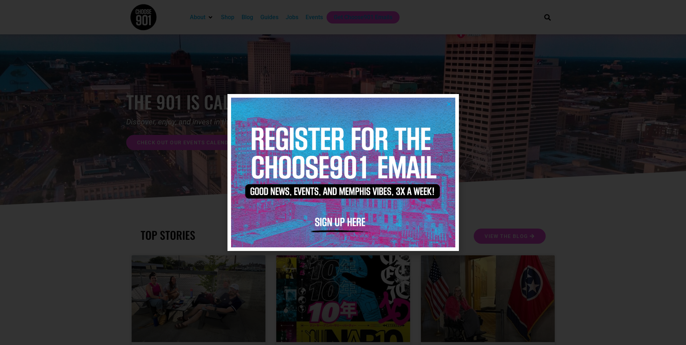
click at [449, 106] on icon "Close" at bounding box center [448, 103] width 5 height 5
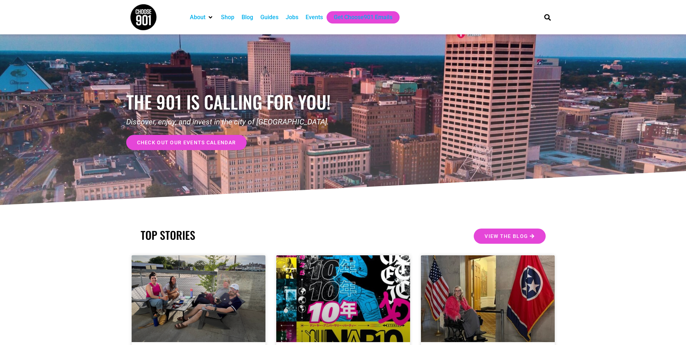
click at [289, 14] on div "Jobs" at bounding box center [292, 17] width 13 height 9
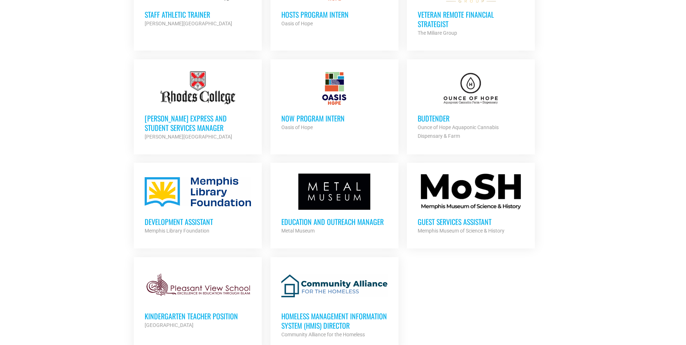
scroll to position [759, 0]
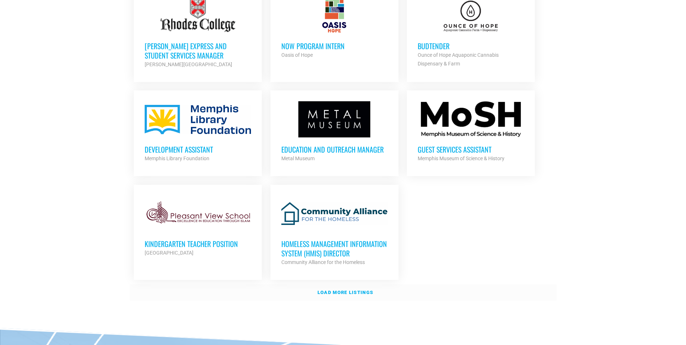
click at [345, 293] on link "Load more listings" at bounding box center [343, 292] width 427 height 17
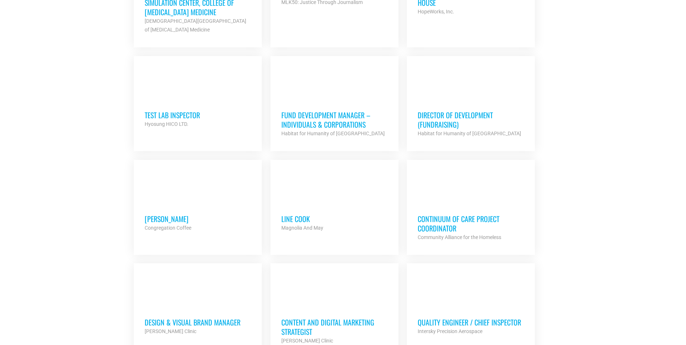
scroll to position [1518, 0]
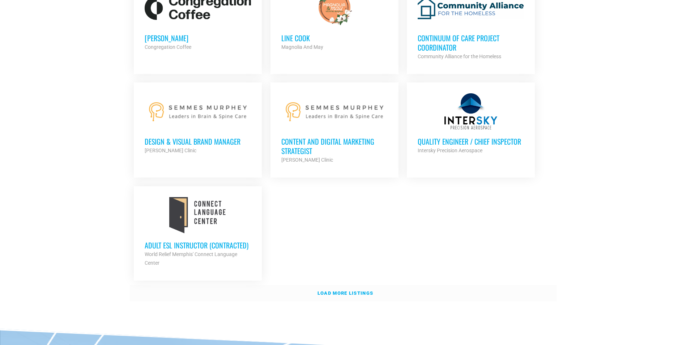
click at [439, 285] on link "Load more listings" at bounding box center [343, 293] width 427 height 17
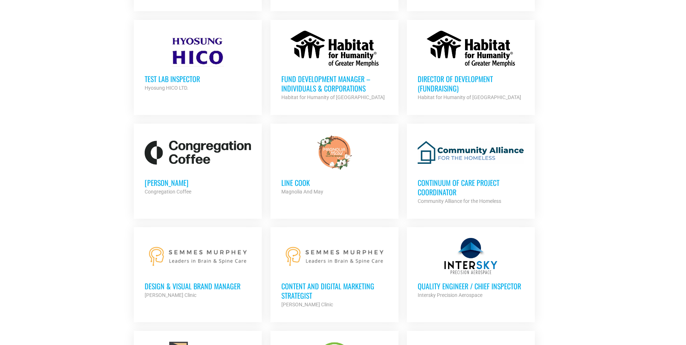
scroll to position [1338, 0]
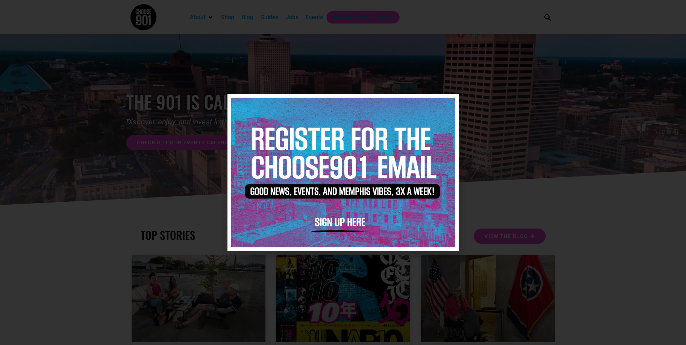
click at [450, 107] on icon "Close" at bounding box center [448, 103] width 5 height 5
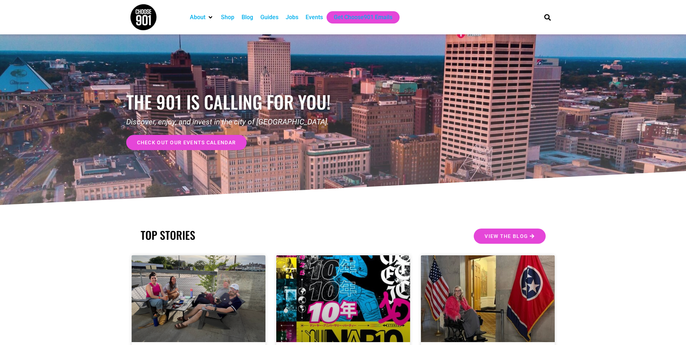
click at [292, 19] on div "Jobs" at bounding box center [292, 17] width 13 height 9
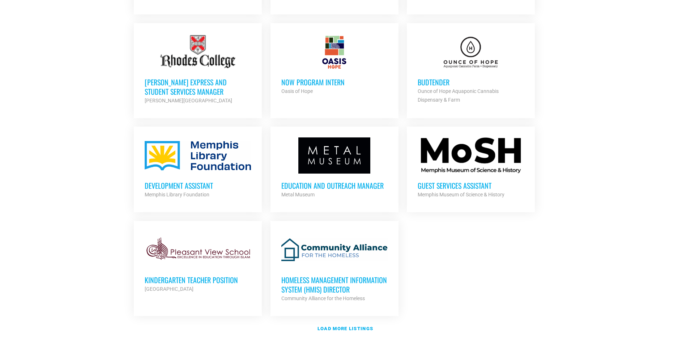
scroll to position [832, 0]
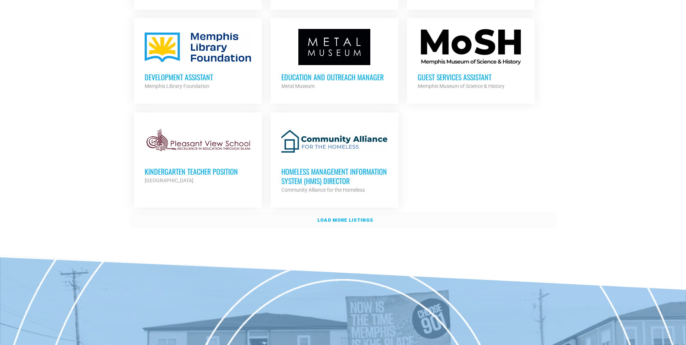
click at [351, 217] on strong "Load more listings" at bounding box center [345, 219] width 56 height 5
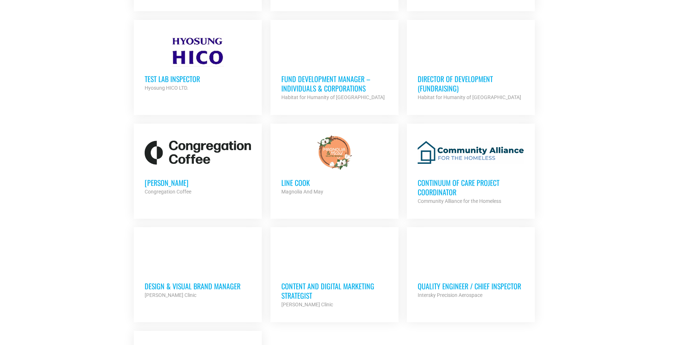
scroll to position [1482, 0]
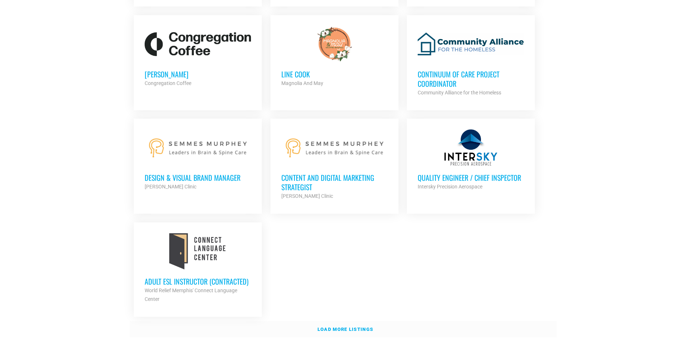
click at [363, 321] on link "Load more listings" at bounding box center [343, 329] width 427 height 17
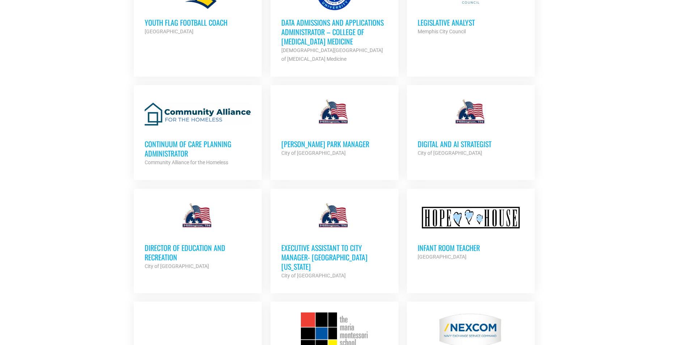
scroll to position [2169, 0]
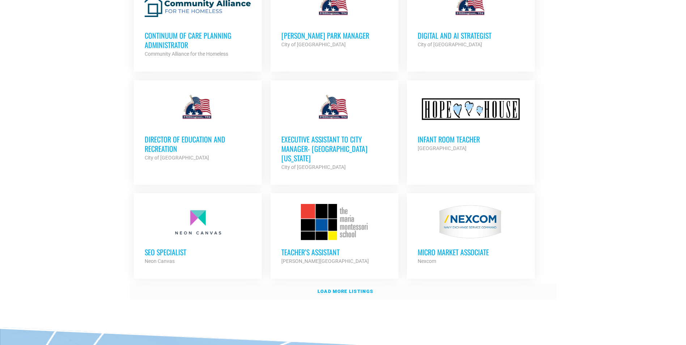
click at [346, 289] on strong "Load more listings" at bounding box center [345, 291] width 56 height 5
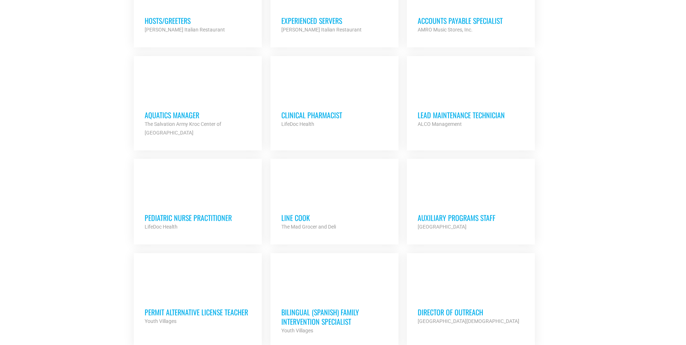
scroll to position [2820, 0]
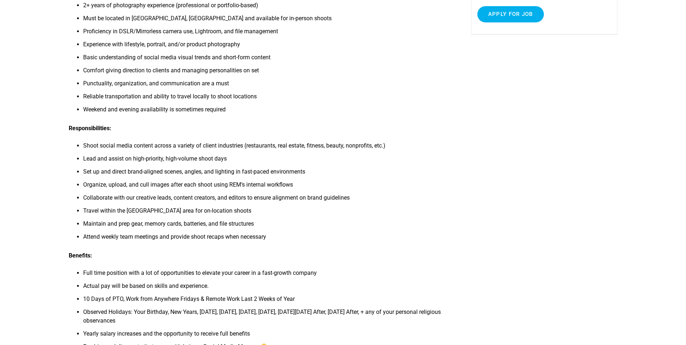
scroll to position [36, 0]
